Goal: Task Accomplishment & Management: Manage account settings

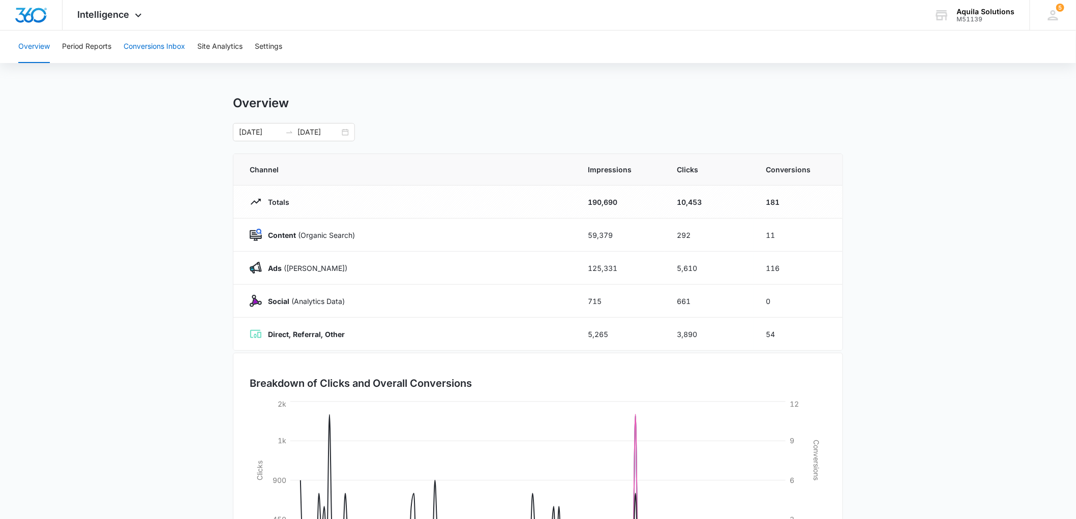
click at [169, 48] on button "Conversions Inbox" at bounding box center [155, 46] width 62 height 33
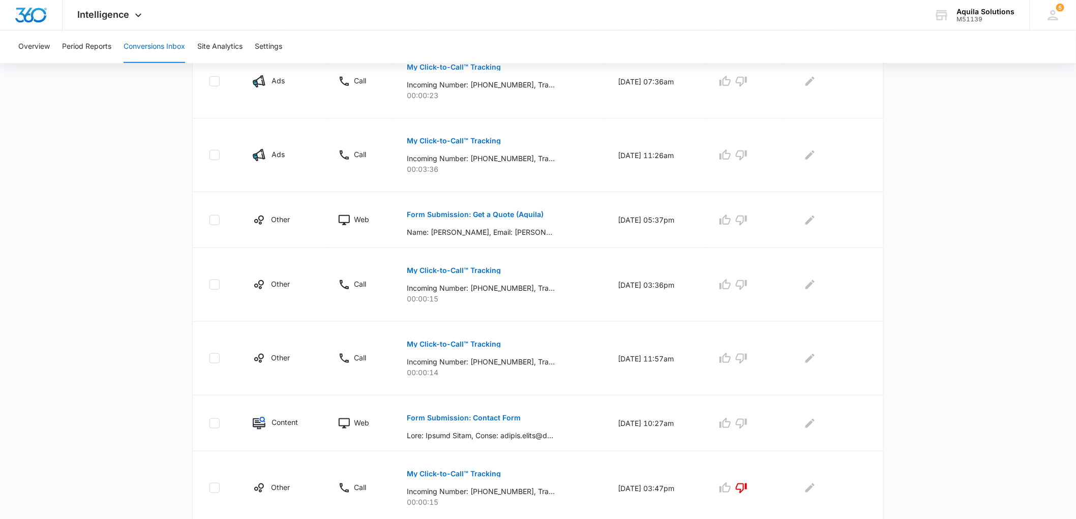
scroll to position [282, 0]
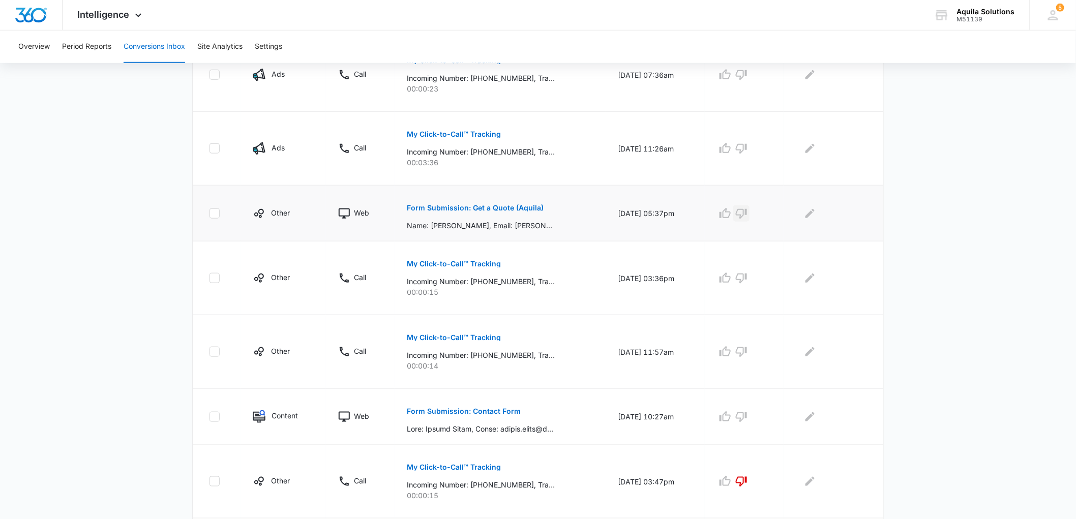
click at [746, 210] on icon "button" at bounding box center [741, 213] width 12 height 12
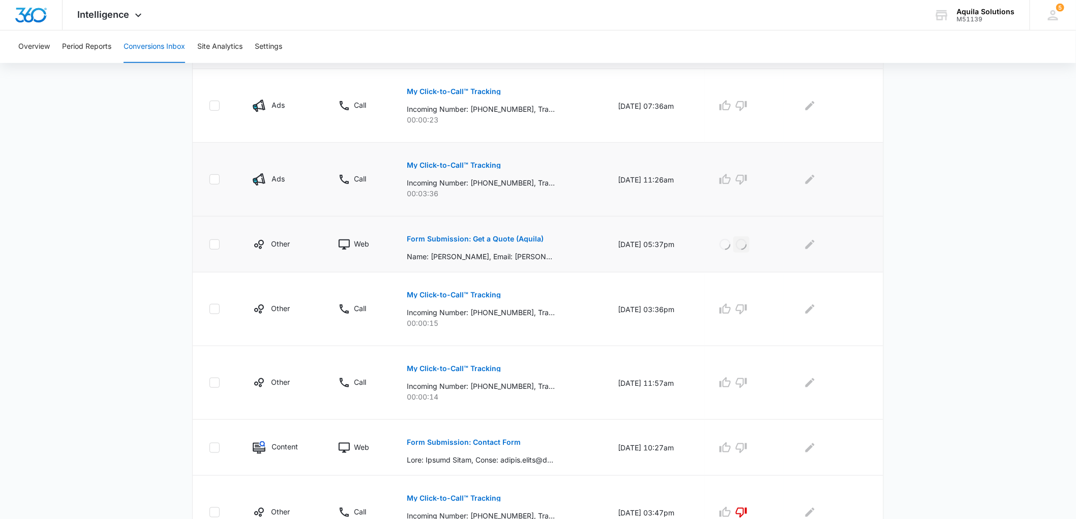
scroll to position [226, 0]
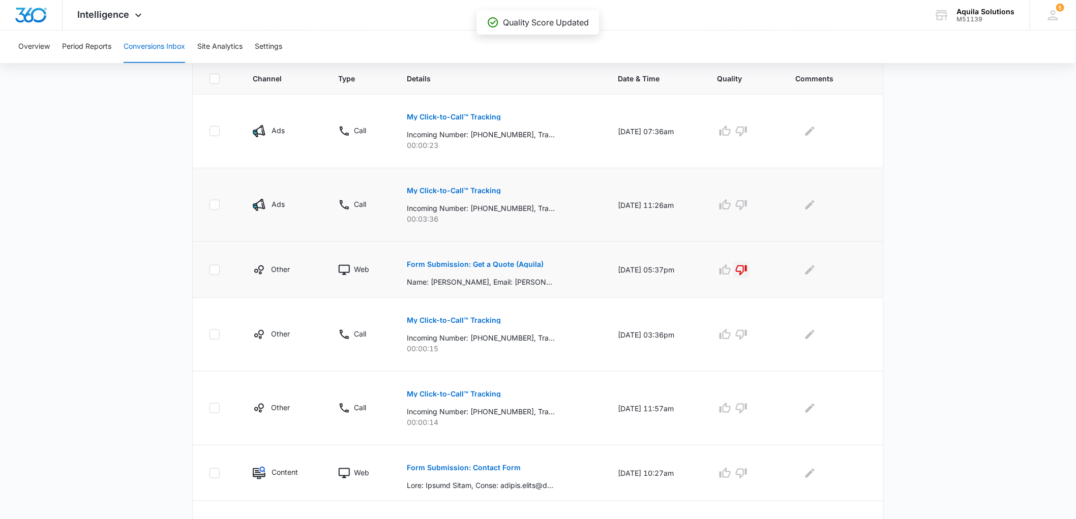
click at [456, 186] on button "My Click-to-Call™ Tracking" at bounding box center [454, 190] width 94 height 24
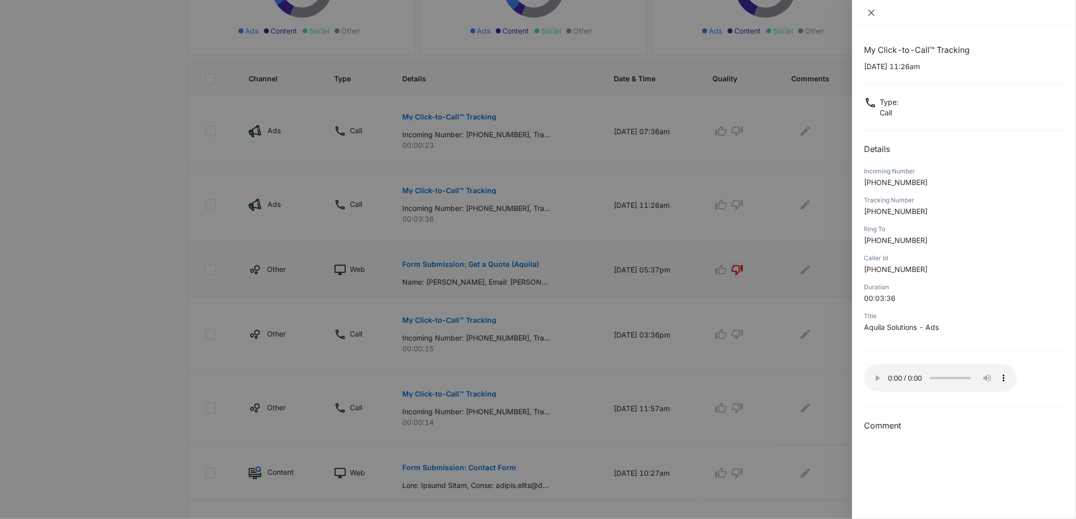
click at [870, 12] on icon "close" at bounding box center [871, 13] width 8 height 8
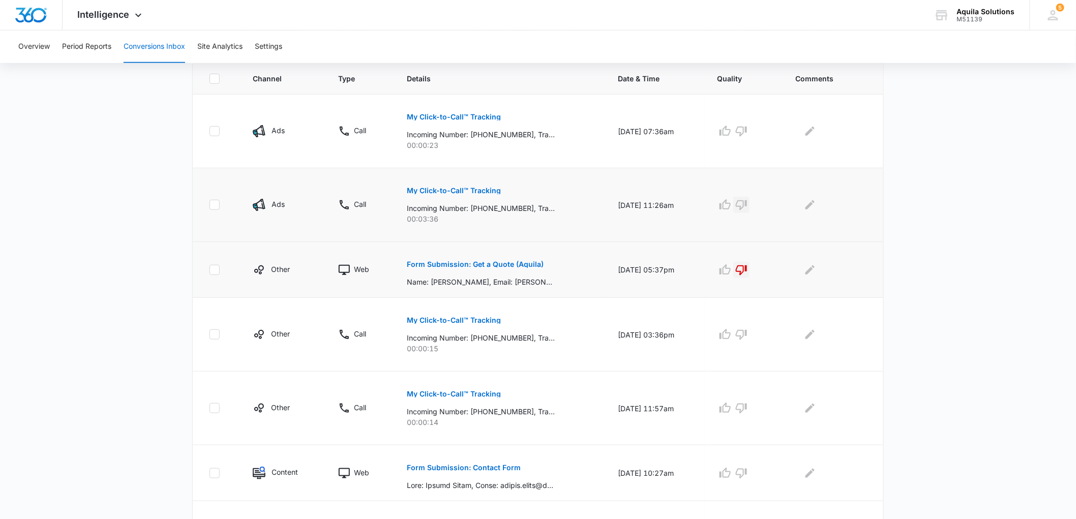
click at [747, 204] on icon "button" at bounding box center [741, 205] width 12 height 12
click at [441, 117] on p "My Click-to-Call™ Tracking" at bounding box center [454, 116] width 94 height 7
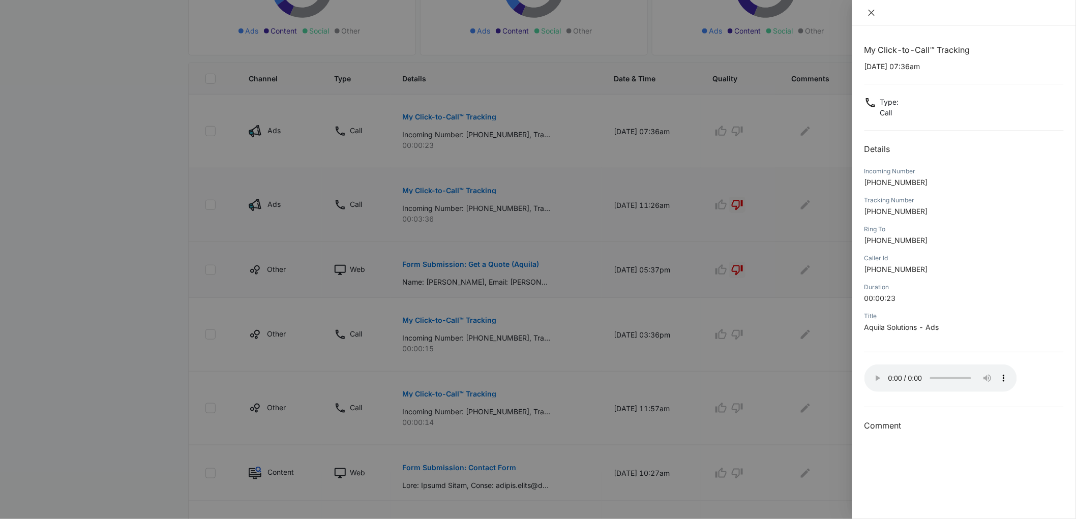
click at [871, 14] on icon "close" at bounding box center [871, 13] width 8 height 8
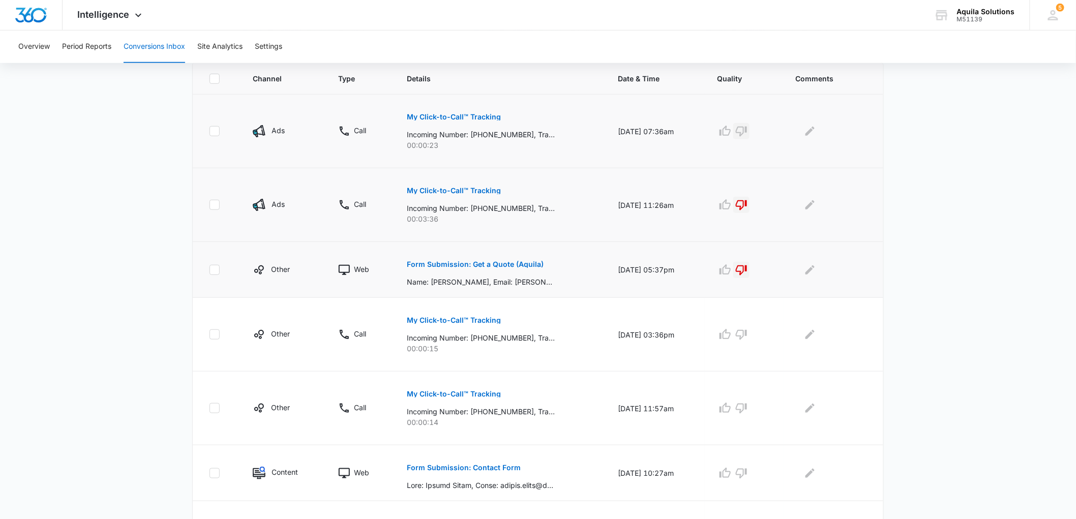
click at [747, 132] on icon "button" at bounding box center [740, 132] width 11 height 10
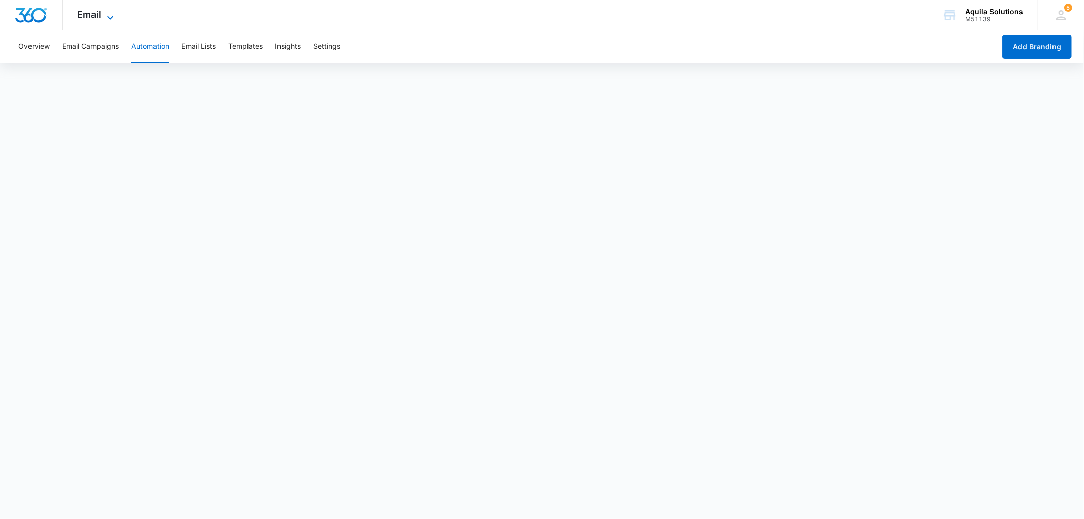
drag, startPoint x: 102, startPoint y: 18, endPoint x: 88, endPoint y: 14, distance: 14.8
click at [88, 14] on span "Email" at bounding box center [90, 14] width 24 height 11
click at [105, 39] on button "Publish" at bounding box center [109, 46] width 24 height 33
